Goal: Information Seeking & Learning: Learn about a topic

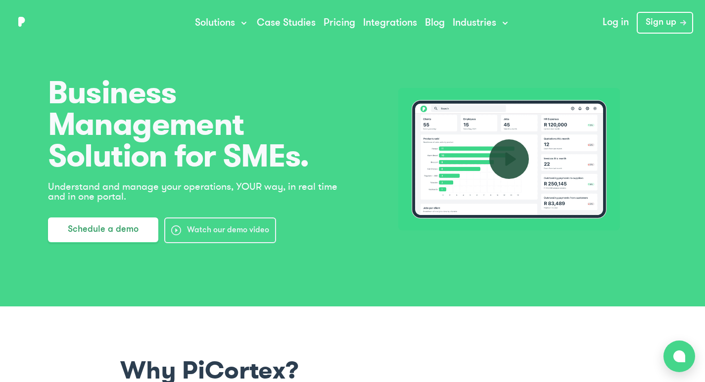
drag, startPoint x: 45, startPoint y: 82, endPoint x: 83, endPoint y: 71, distance: 39.6
click at [116, 115] on main "Business Management Solution for SMEs. Understand and manage your operations, Y…" at bounding box center [352, 159] width 633 height 168
drag, startPoint x: 48, startPoint y: 92, endPoint x: 173, endPoint y: 321, distance: 261.4
drag, startPoint x: 133, startPoint y: 362, endPoint x: 306, endPoint y: 359, distance: 173.2
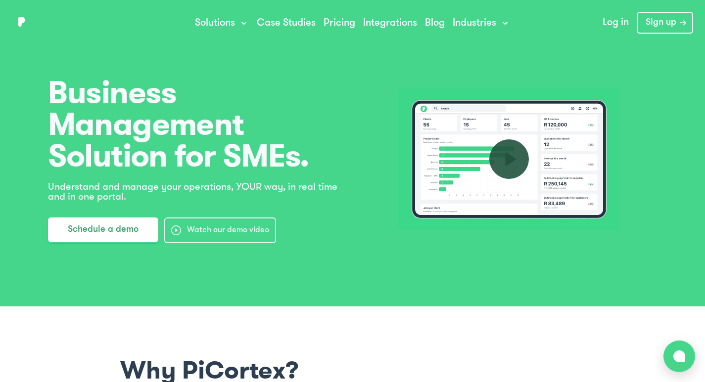
click at [307, 359] on h1 "Why PiCortex?" at bounding box center [352, 371] width 464 height 30
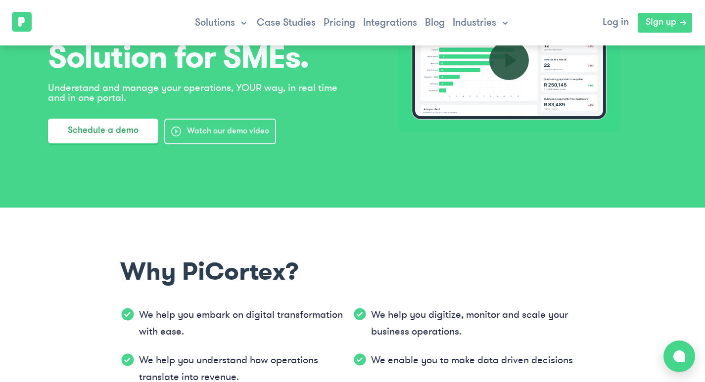
scroll to position [297, 0]
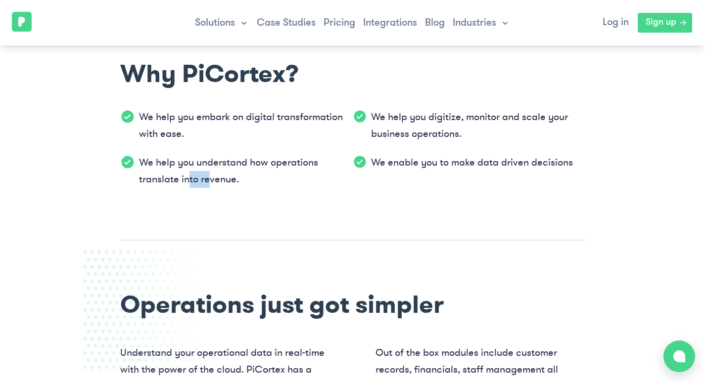
drag, startPoint x: 207, startPoint y: 179, endPoint x: 190, endPoint y: 182, distance: 16.5
click at [189, 181] on p "We help you understand how operations translate into revenue." at bounding box center [246, 171] width 214 height 34
drag, startPoint x: 132, startPoint y: 73, endPoint x: 115, endPoint y: 68, distance: 17.5
click at [124, 70] on h1 "Why PiCortex?" at bounding box center [352, 74] width 464 height 30
drag, startPoint x: 115, startPoint y: 68, endPoint x: 169, endPoint y: 69, distance: 53.9
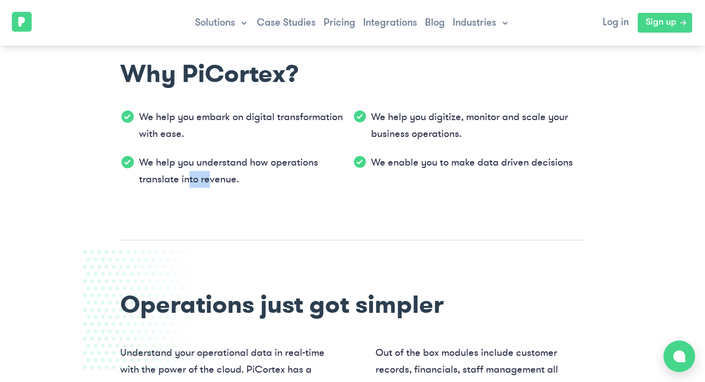
click at [169, 69] on div "Why PiCortex? We help you embark on digital transformation with ease. We help y…" at bounding box center [352, 125] width 507 height 231
drag, startPoint x: 167, startPoint y: 71, endPoint x: 186, endPoint y: 71, distance: 19.3
click at [186, 71] on h1 "Why PiCortex?" at bounding box center [352, 74] width 464 height 30
drag, startPoint x: 149, startPoint y: 98, endPoint x: 141, endPoint y: 102, distance: 8.8
click at [144, 102] on div "Why PiCortex? We help you embark on digital transformation with ease. We help y…" at bounding box center [352, 125] width 507 height 231
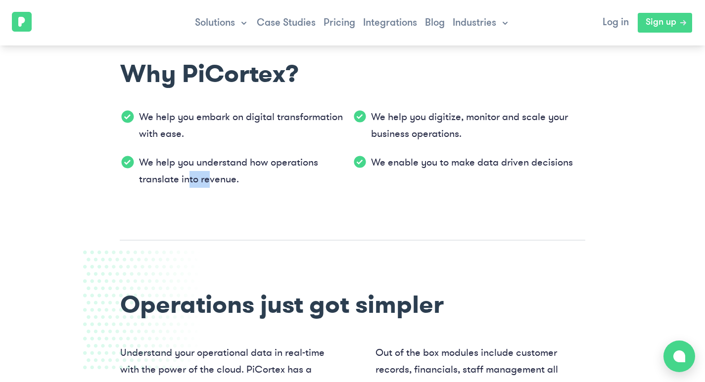
drag, startPoint x: 142, startPoint y: 105, endPoint x: 124, endPoint y: 123, distance: 24.8
click at [129, 123] on div "Why PiCortex? We help you embark on digital transformation with ease. We help y…" at bounding box center [352, 125] width 507 height 231
click at [141, 114] on p "We help you embark on digital transformation with ease." at bounding box center [246, 126] width 214 height 34
drag, startPoint x: 141, startPoint y: 113, endPoint x: 133, endPoint y: 79, distance: 35.5
click at [151, 108] on div "Why PiCortex? We help you embark on digital transformation with ease. We help y…" at bounding box center [352, 125] width 507 height 231
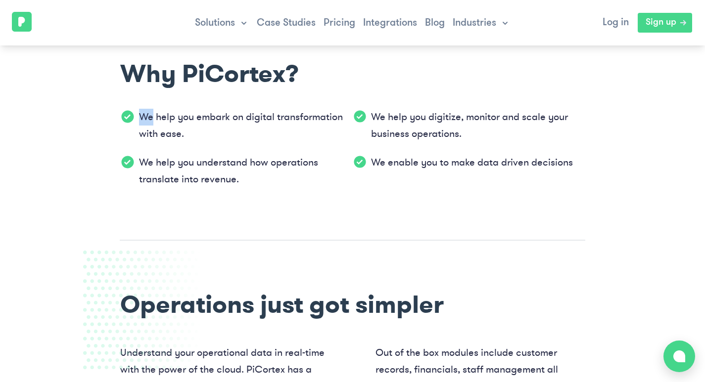
click at [128, 70] on h1 "Why PiCortex?" at bounding box center [352, 74] width 464 height 30
drag, startPoint x: 119, startPoint y: 70, endPoint x: 150, endPoint y: 107, distance: 48.1
click at [135, 82] on div "Why PiCortex? We help you embark on digital transformation with ease. We help y…" at bounding box center [352, 125] width 507 height 231
click at [158, 117] on p "We help you embark on digital transformation with ease." at bounding box center [246, 126] width 214 height 34
drag, startPoint x: 124, startPoint y: 77, endPoint x: 124, endPoint y: 105, distance: 28.2
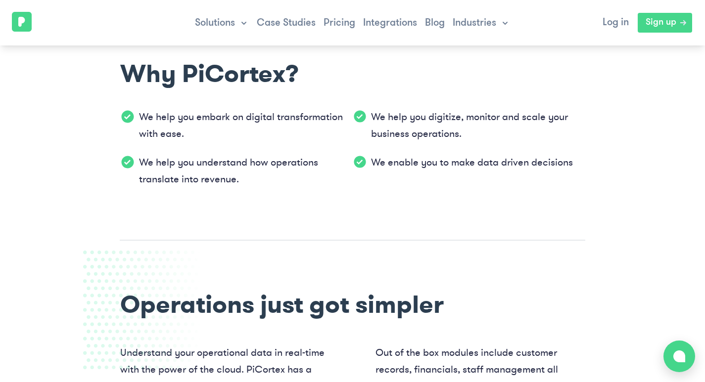
click at [143, 93] on div "Why PiCortex? We help you embark on digital transformation with ease. We help y…" at bounding box center [352, 125] width 507 height 231
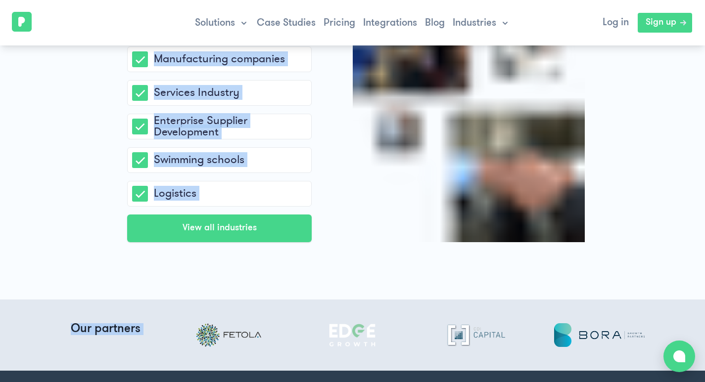
drag, startPoint x: 141, startPoint y: 113, endPoint x: 567, endPoint y: 392, distance: 508.9
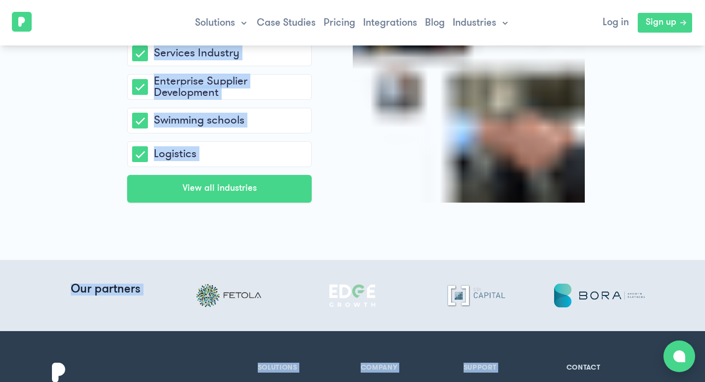
copy main "We help you embark on digital transformation with ease. We help you digitize, m…"
